Goal: Check status

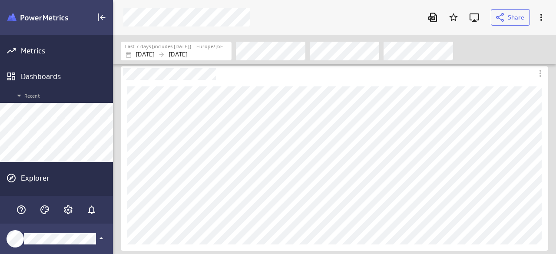
scroll to position [268, 456]
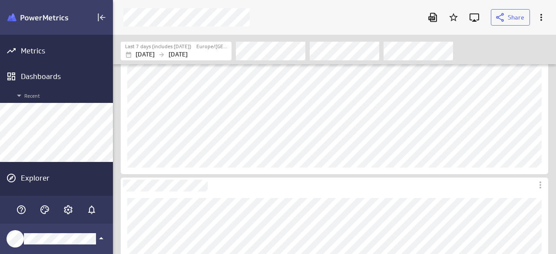
scroll to position [43, 0]
